Goal: Transaction & Acquisition: Obtain resource

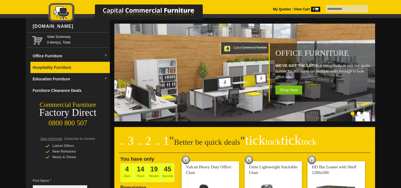
scroll to position [16, 0]
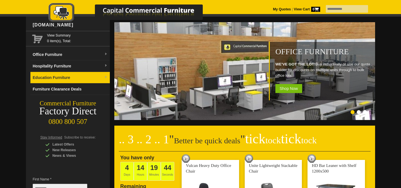
click at [68, 75] on link "Education Furniture" at bounding box center [69, 78] width 79 height 12
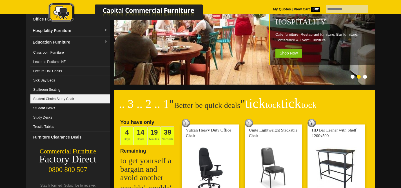
scroll to position [53, 0]
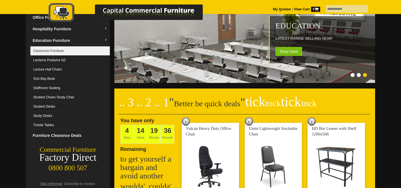
click at [58, 53] on link "Classroom Furniture" at bounding box center [69, 50] width 79 height 9
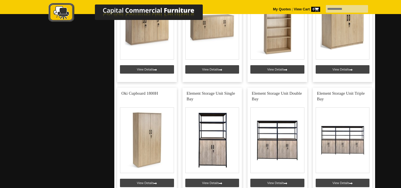
scroll to position [861, 0]
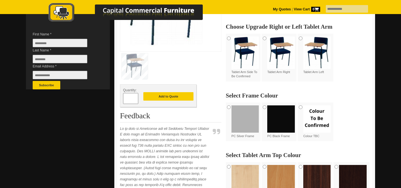
scroll to position [163, 0]
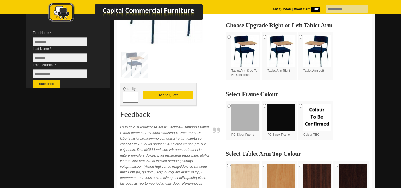
drag, startPoint x: 129, startPoint y: 97, endPoint x: 132, endPoint y: 98, distance: 3.4
click at [129, 98] on input "*" at bounding box center [130, 97] width 15 height 11
click at [136, 97] on span at bounding box center [136, 100] width 2 height 6
click at [135, 99] on span at bounding box center [136, 100] width 2 height 6
click at [135, 96] on span at bounding box center [136, 95] width 2 height 6
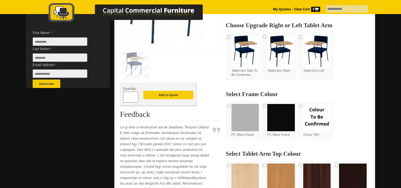
click at [136, 96] on span at bounding box center [136, 95] width 2 height 6
click at [135, 96] on span at bounding box center [136, 95] width 2 height 6
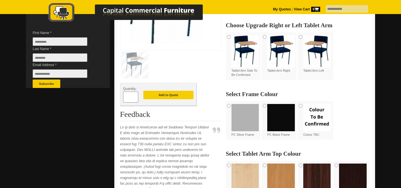
click at [135, 96] on span at bounding box center [136, 95] width 2 height 6
type input "**"
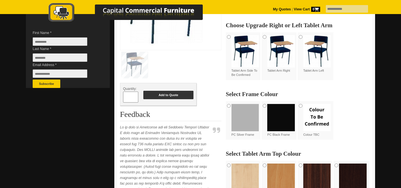
click at [157, 95] on button "Add to Quote" at bounding box center [168, 95] width 50 height 8
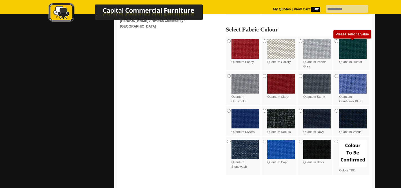
scroll to position [448, 0]
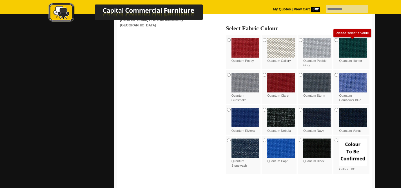
click at [337, 139] on div "Colour TBC" at bounding box center [351, 155] width 36 height 39
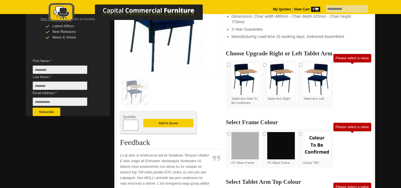
scroll to position [118, 0]
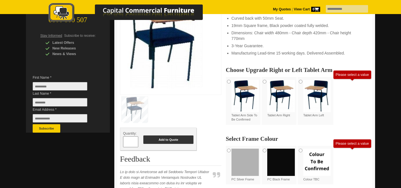
click at [185, 143] on button "Add to Quote" at bounding box center [168, 140] width 50 height 8
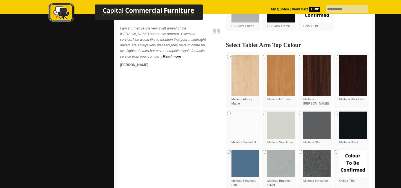
scroll to position [275, 0]
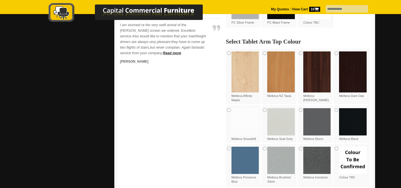
click at [230, 54] on div "Melteca Affinity Maple" at bounding box center [244, 77] width 36 height 57
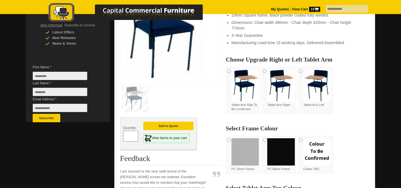
scroll to position [158, 0]
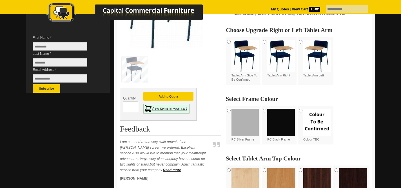
click at [170, 109] on link "View items in your cart" at bounding box center [166, 109] width 46 height 10
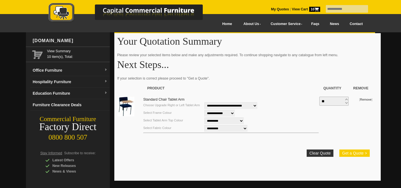
click at [352, 155] on button "Get a Quote >" at bounding box center [354, 153] width 30 height 7
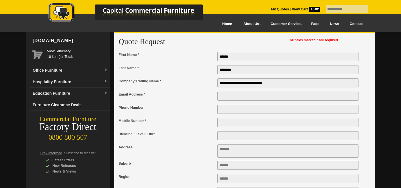
type input "**********"
click at [223, 97] on input "Email Address *" at bounding box center [287, 96] width 141 height 9
type input "**********"
click at [254, 111] on input "Phone Number" at bounding box center [287, 109] width 141 height 9
click at [235, 127] on input "Mobile Number *" at bounding box center [287, 122] width 141 height 9
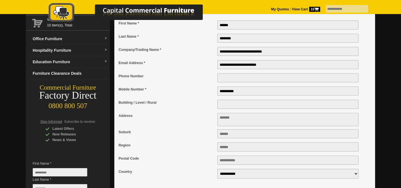
scroll to position [36, 0]
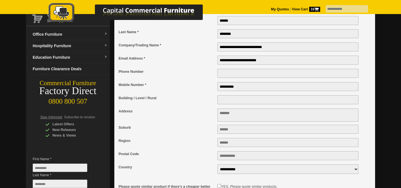
type input "**********"
click at [236, 117] on textarea "Address" at bounding box center [287, 115] width 141 height 13
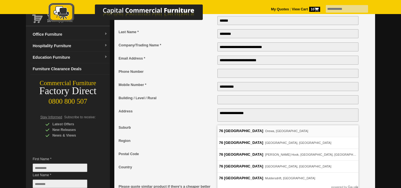
type textarea "**********"
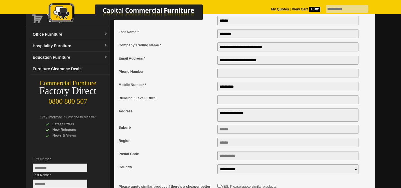
type input "*****"
type input "****"
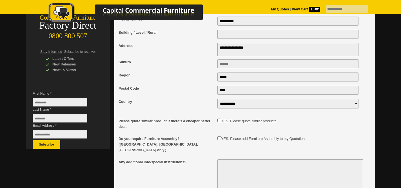
scroll to position [102, 0]
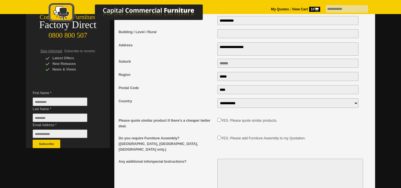
click at [217, 124] on div "Please quote similar product if there's a cheaper better deal. YES. Please quot…" at bounding box center [242, 123] width 247 height 12
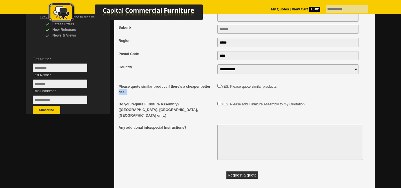
scroll to position [137, 0]
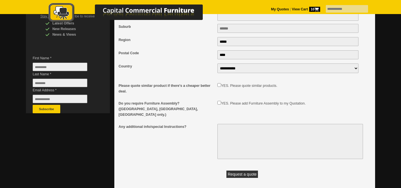
drag, startPoint x: 230, startPoint y: 131, endPoint x: 234, endPoint y: 131, distance: 4.0
click at [230, 130] on textarea "Any additional info/special Instructions?" at bounding box center [289, 141] width 145 height 35
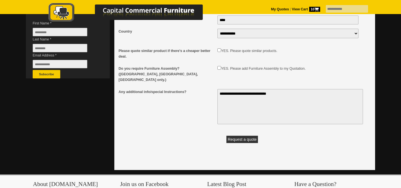
scroll to position [175, 0]
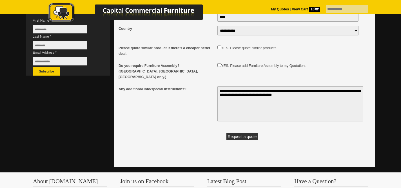
type textarea "**********"
click at [248, 136] on button "Request a quote" at bounding box center [242, 136] width 32 height 7
